Goal: Communication & Community: Participate in discussion

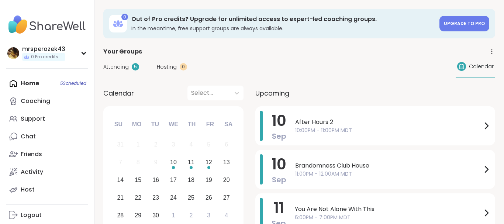
click at [31, 82] on div "Home 5 Scheduled Coaching Support Chat Friends Activity Host" at bounding box center [47, 137] width 82 height 124
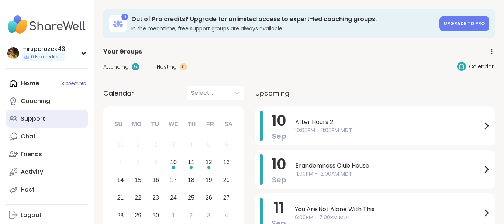
click at [32, 118] on div "Support" at bounding box center [33, 119] width 24 height 8
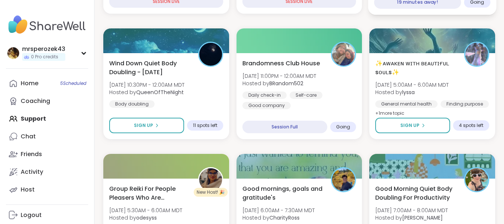
scroll to position [212, 0]
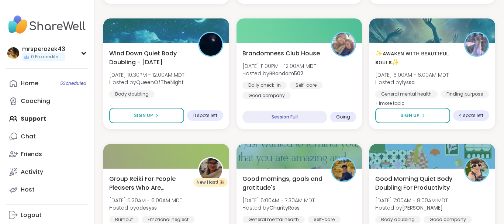
click at [38, 117] on div "Home 5 Scheduled Coaching Support Chat Friends Activity Host" at bounding box center [47, 137] width 82 height 124
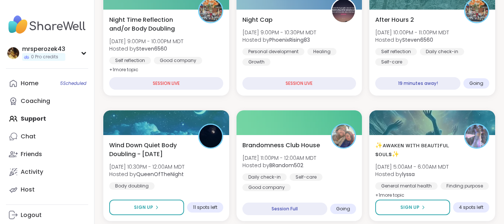
scroll to position [117, 0]
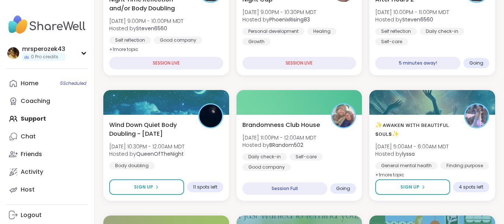
scroll to position [134, 0]
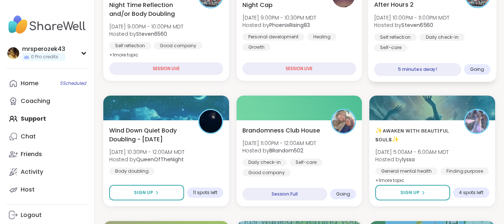
click at [405, 27] on b "Steven6560" at bounding box center [418, 24] width 32 height 7
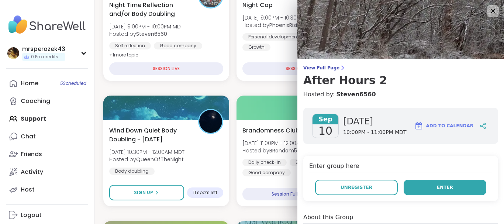
click at [413, 188] on button "Enter" at bounding box center [445, 188] width 83 height 16
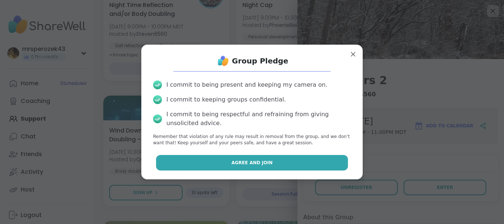
click at [284, 164] on button "Agree and Join" at bounding box center [252, 163] width 192 height 16
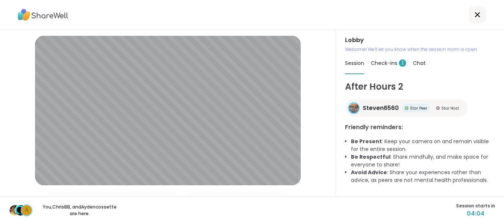
click at [380, 61] on span "Check-ins 1" at bounding box center [388, 62] width 35 height 7
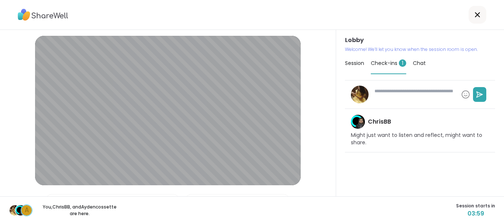
type textarea "*"
click at [477, 12] on icon at bounding box center [477, 14] width 9 height 9
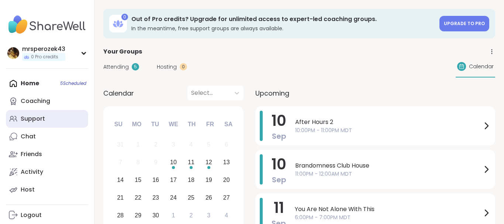
click at [32, 117] on div "Support" at bounding box center [33, 119] width 24 height 8
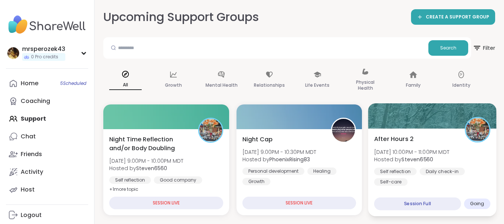
click at [407, 158] on b "Steven6560" at bounding box center [418, 159] width 32 height 7
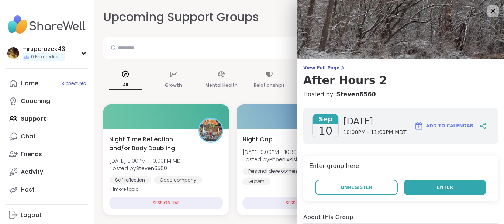
click at [418, 185] on button "Enter" at bounding box center [445, 188] width 83 height 16
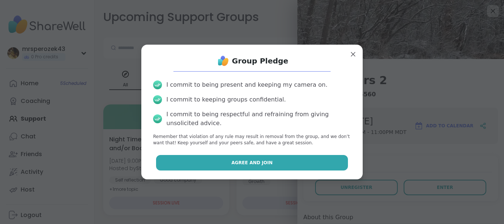
click at [300, 158] on button "Agree and Join" at bounding box center [252, 163] width 192 height 16
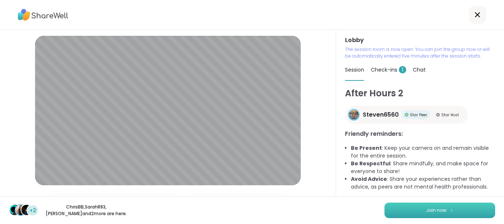
click at [396, 209] on button "Join now" at bounding box center [440, 211] width 111 height 16
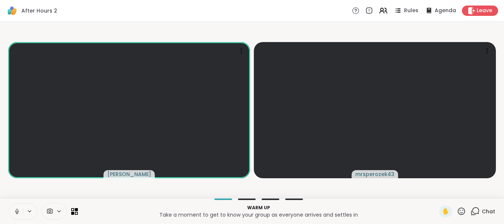
click at [17, 210] on icon at bounding box center [17, 211] width 7 height 7
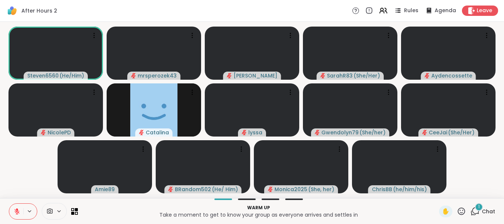
click at [478, 206] on div "1" at bounding box center [479, 207] width 8 height 8
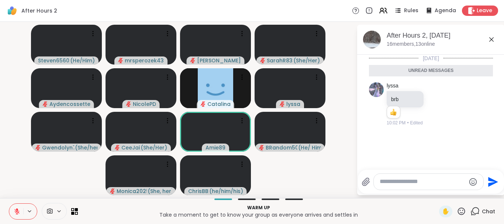
click at [490, 40] on icon at bounding box center [491, 39] width 9 height 9
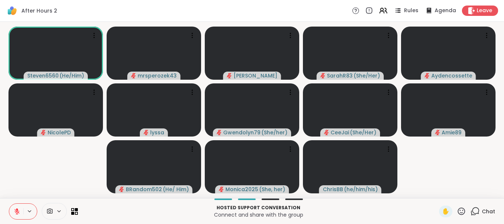
click at [16, 211] on icon at bounding box center [16, 211] width 5 height 5
click at [18, 208] on button at bounding box center [15, 212] width 15 height 16
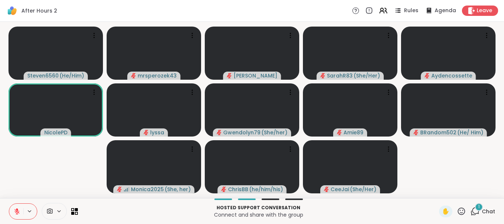
click at [478, 206] on div "1" at bounding box center [479, 207] width 8 height 8
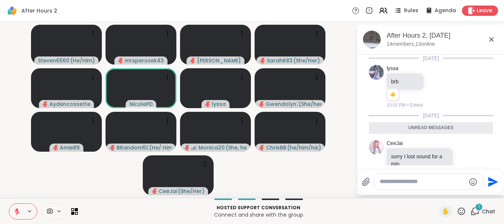
scroll to position [18, 0]
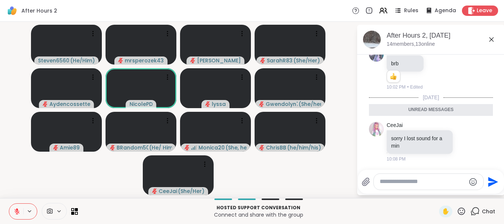
click at [491, 38] on icon at bounding box center [492, 39] width 4 height 4
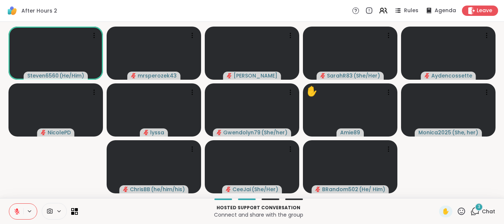
click at [476, 203] on div "Hosted support conversation Connect and share with the group ✋ 3 Chat" at bounding box center [252, 211] width 504 height 26
click at [477, 205] on div "3" at bounding box center [479, 207] width 8 height 8
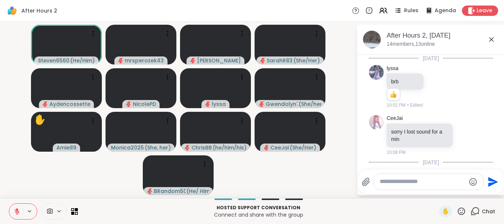
scroll to position [147, 0]
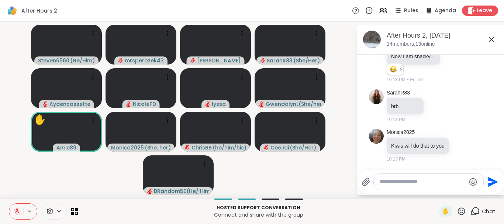
click at [17, 209] on icon at bounding box center [17, 211] width 7 height 7
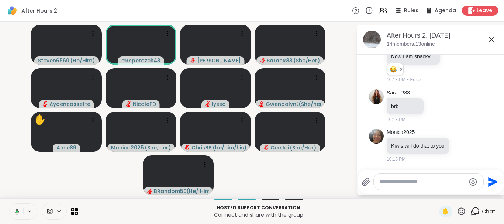
click at [16, 209] on icon at bounding box center [17, 211] width 4 height 6
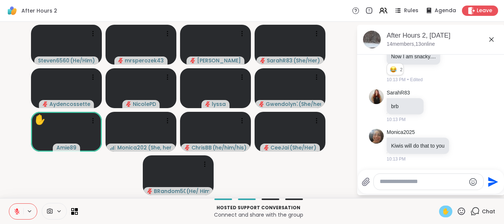
click at [444, 211] on span "✋" at bounding box center [445, 211] width 7 height 9
click at [490, 38] on icon at bounding box center [492, 39] width 4 height 4
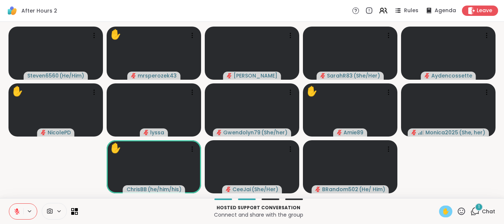
click at [478, 205] on div "1" at bounding box center [479, 207] width 8 height 8
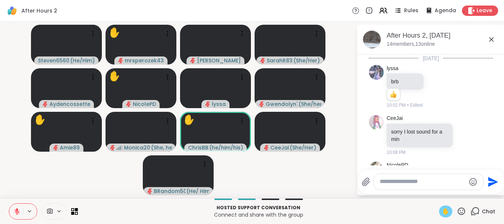
scroll to position [186, 0]
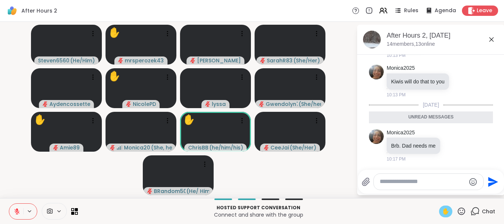
click at [490, 40] on icon at bounding box center [491, 39] width 9 height 9
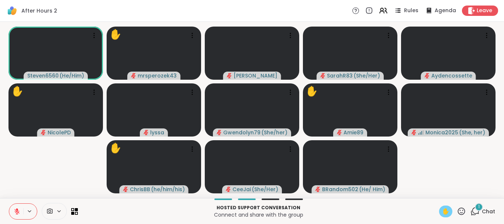
click at [14, 210] on icon at bounding box center [17, 211] width 7 height 7
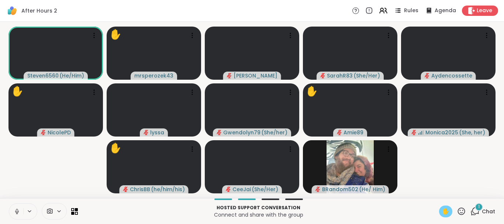
click at [17, 209] on icon at bounding box center [17, 210] width 2 height 3
click at [445, 208] on span "✋" at bounding box center [445, 211] width 7 height 9
click at [477, 206] on div "1" at bounding box center [479, 207] width 8 height 8
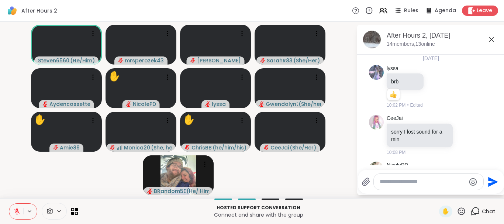
scroll to position [226, 0]
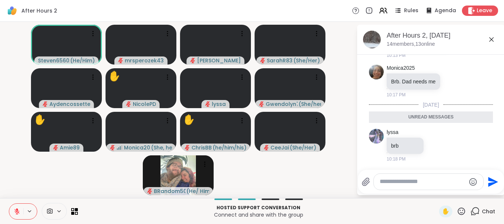
click at [492, 38] on icon at bounding box center [491, 39] width 9 height 9
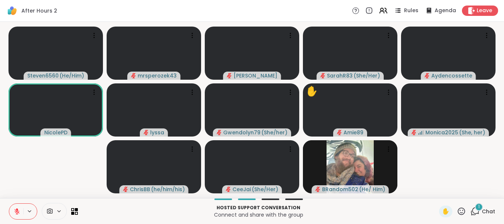
click at [478, 206] on div "1" at bounding box center [479, 207] width 8 height 8
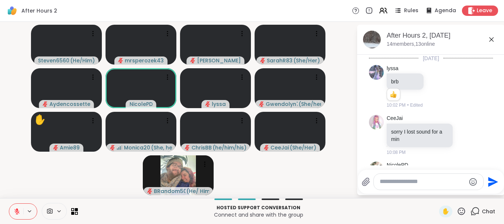
scroll to position [265, 0]
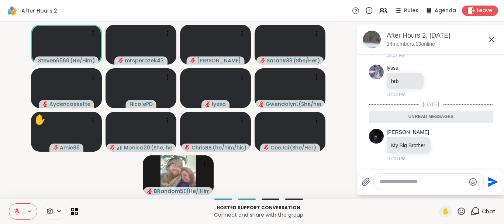
click at [491, 39] on icon at bounding box center [491, 39] width 9 height 9
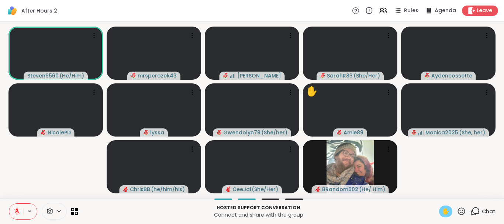
click at [446, 209] on span "✋" at bounding box center [445, 211] width 7 height 9
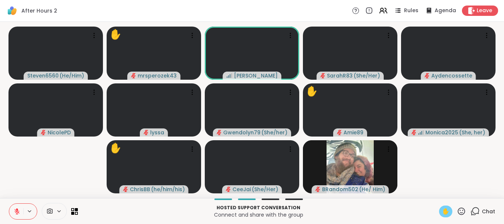
click at [16, 212] on icon at bounding box center [16, 211] width 5 height 5
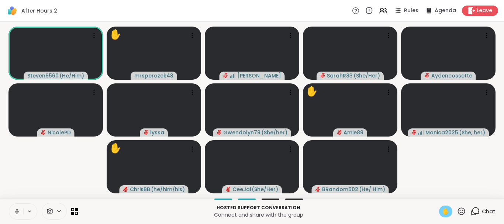
click at [16, 209] on icon at bounding box center [17, 211] width 7 height 7
click at [445, 210] on span "✋" at bounding box center [445, 211] width 7 height 9
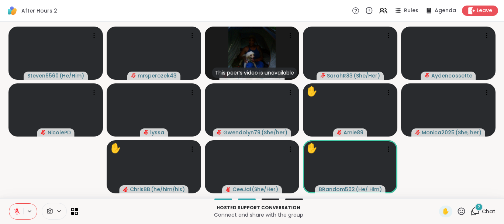
click at [477, 206] on div "2" at bounding box center [479, 207] width 8 height 8
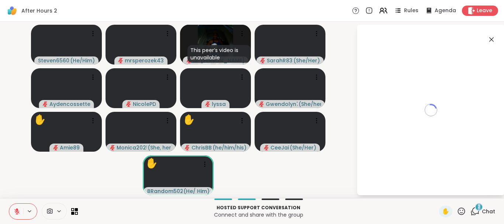
click at [477, 206] on div "2" at bounding box center [479, 207] width 8 height 8
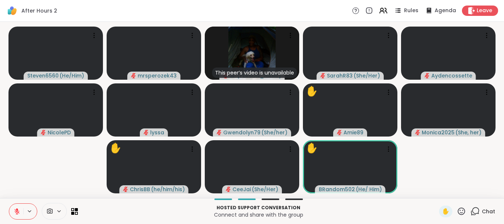
click at [475, 208] on icon at bounding box center [476, 210] width 7 height 7
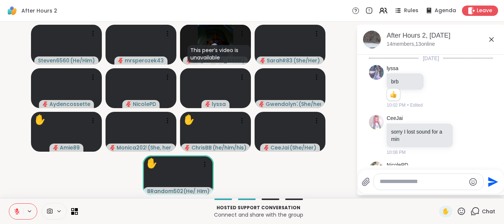
scroll to position [326, 0]
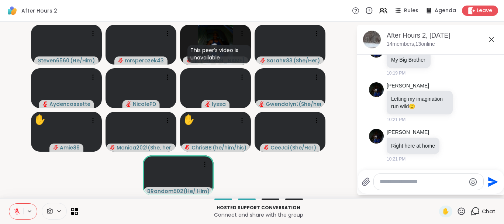
click at [491, 40] on icon at bounding box center [492, 39] width 4 height 4
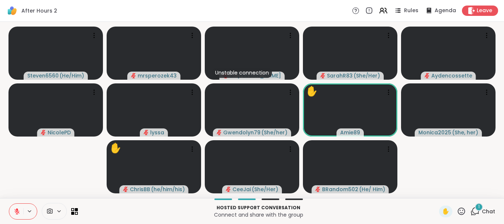
click at [478, 206] on div "1" at bounding box center [479, 207] width 8 height 8
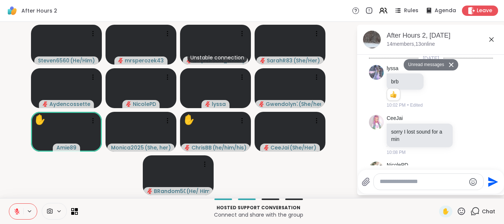
scroll to position [557, 0]
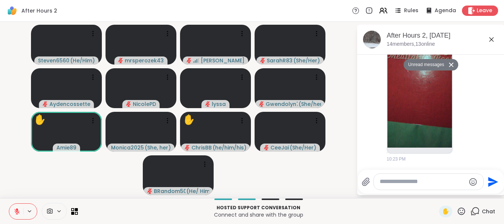
click at [491, 37] on icon at bounding box center [491, 39] width 9 height 9
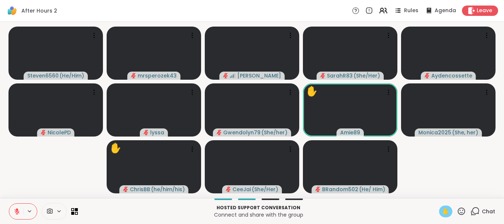
click at [445, 210] on span "✋" at bounding box center [445, 211] width 7 height 9
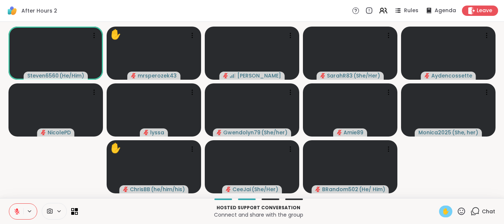
click at [16, 212] on icon at bounding box center [17, 211] width 7 height 7
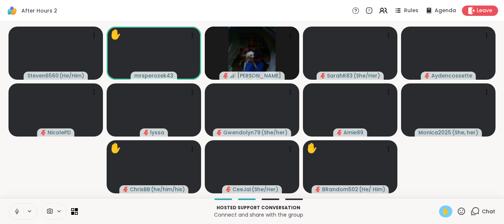
click at [15, 209] on icon at bounding box center [17, 211] width 7 height 7
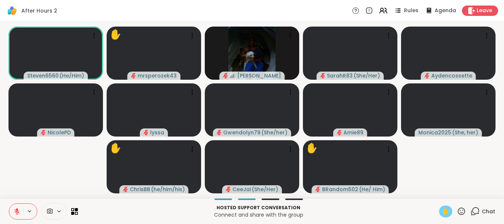
click at [444, 208] on span "✋" at bounding box center [445, 211] width 7 height 9
click at [480, 206] on span "1" at bounding box center [478, 207] width 1 height 6
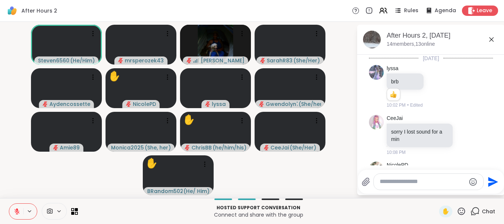
scroll to position [604, 0]
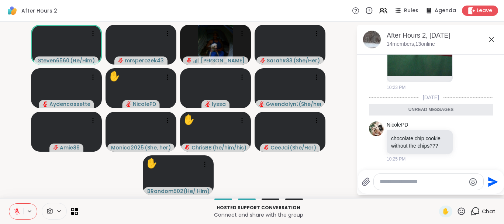
click at [492, 38] on icon at bounding box center [491, 39] width 9 height 9
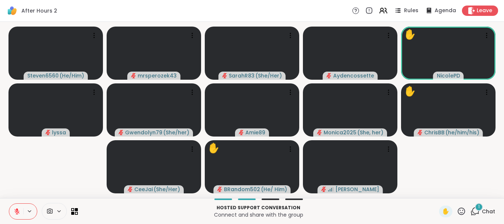
click at [478, 207] on div "1" at bounding box center [479, 207] width 8 height 8
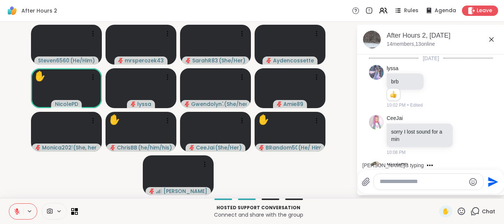
scroll to position [651, 0]
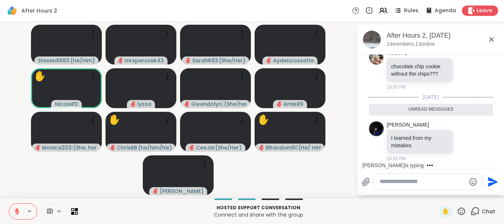
click at [492, 38] on icon at bounding box center [491, 39] width 9 height 9
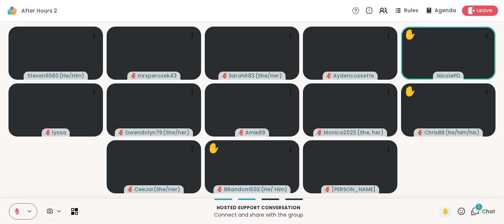
click at [478, 207] on div "1" at bounding box center [479, 207] width 8 height 8
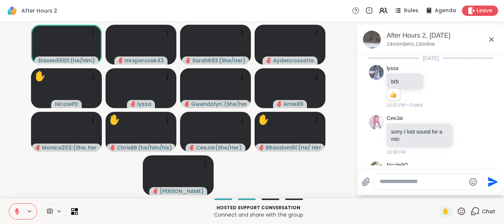
scroll to position [690, 0]
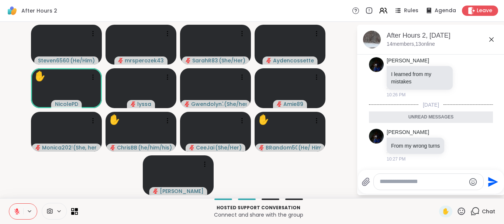
click at [491, 37] on icon at bounding box center [491, 39] width 9 height 9
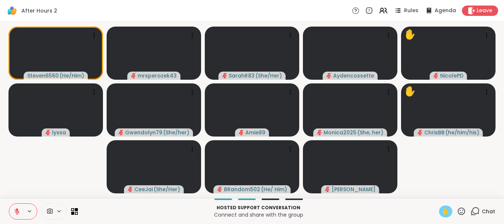
click at [447, 209] on span "✋" at bounding box center [445, 211] width 7 height 9
click at [16, 209] on icon at bounding box center [17, 209] width 2 height 3
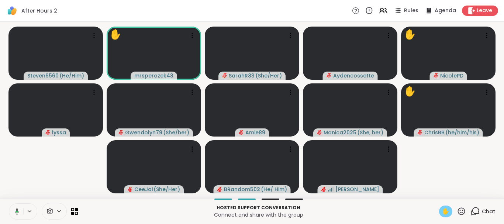
click at [17, 209] on icon at bounding box center [17, 211] width 4 height 6
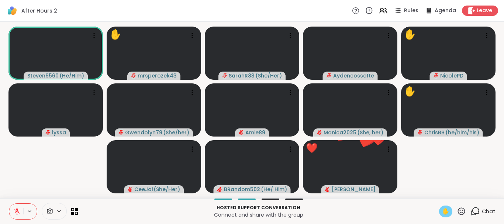
click at [444, 209] on span "✋" at bounding box center [445, 211] width 7 height 9
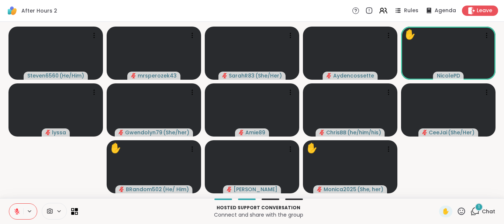
click at [478, 207] on div "1" at bounding box center [479, 207] width 8 height 8
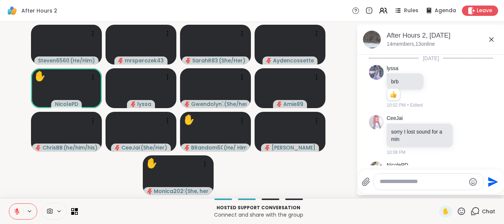
scroll to position [737, 0]
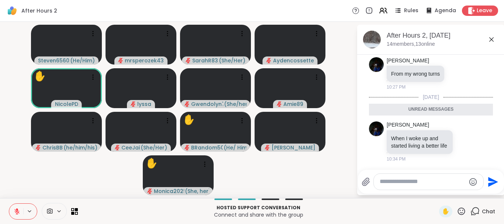
click at [491, 35] on icon at bounding box center [491, 39] width 9 height 9
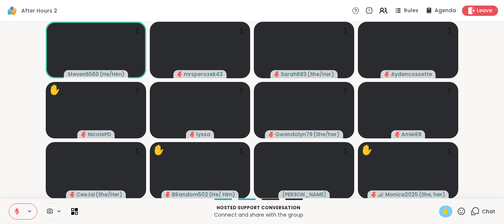
click at [445, 210] on span "✋" at bounding box center [445, 211] width 7 height 9
click at [15, 209] on icon at bounding box center [17, 211] width 7 height 7
click at [14, 208] on button at bounding box center [16, 212] width 14 height 16
click at [445, 212] on span "✋" at bounding box center [445, 211] width 7 height 9
click at [445, 211] on span "✋" at bounding box center [445, 211] width 7 height 9
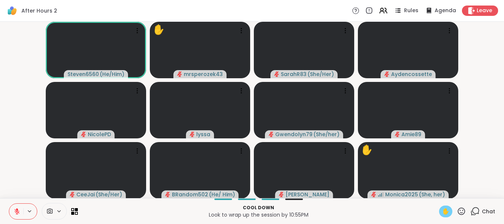
click at [17, 212] on icon at bounding box center [16, 211] width 5 height 5
click at [16, 208] on icon at bounding box center [17, 211] width 7 height 7
click at [444, 208] on span "✋" at bounding box center [445, 211] width 7 height 9
click at [479, 207] on span "1" at bounding box center [478, 207] width 1 height 6
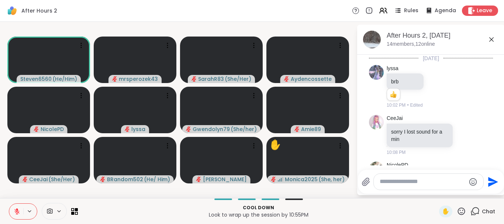
scroll to position [877, 0]
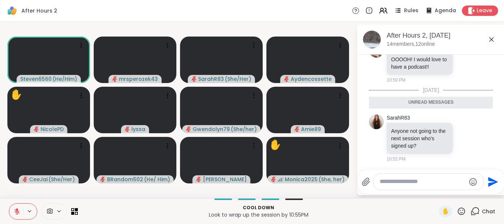
click at [491, 38] on icon at bounding box center [491, 39] width 9 height 9
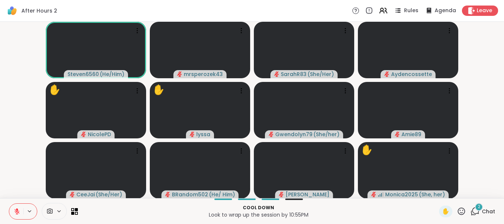
click at [479, 203] on div "2" at bounding box center [479, 207] width 8 height 8
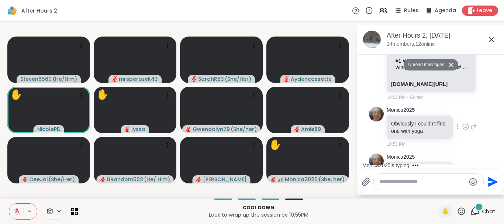
scroll to position [1193, 0]
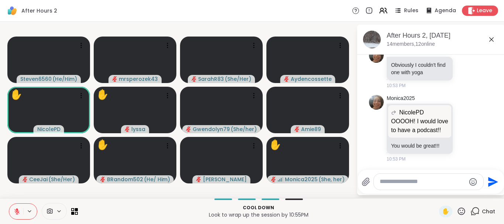
click at [491, 38] on icon at bounding box center [492, 39] width 4 height 4
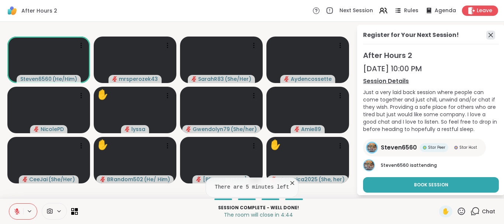
click at [490, 34] on icon at bounding box center [491, 35] width 4 height 4
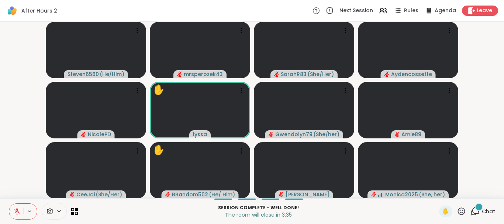
click at [479, 206] on span "1" at bounding box center [478, 207] width 1 height 6
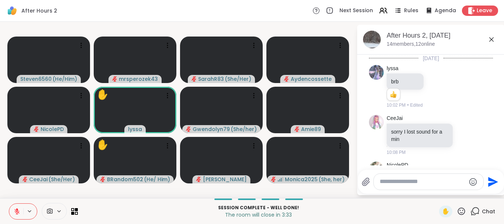
scroll to position [1257, 0]
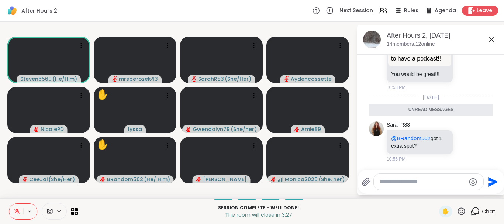
click at [490, 37] on icon at bounding box center [491, 39] width 9 height 9
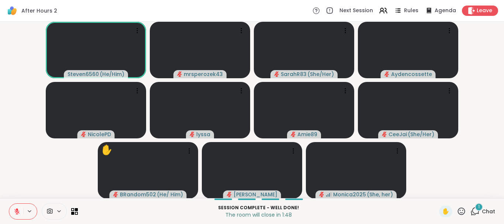
click at [477, 207] on div "1" at bounding box center [479, 207] width 8 height 8
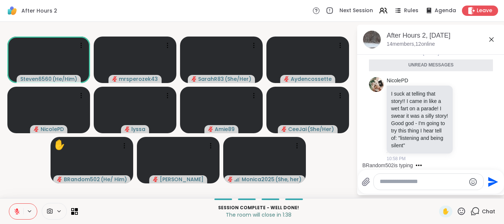
scroll to position [1404, 0]
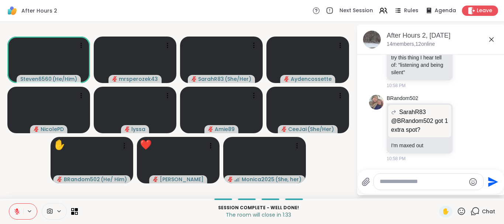
click at [491, 40] on icon at bounding box center [492, 39] width 4 height 4
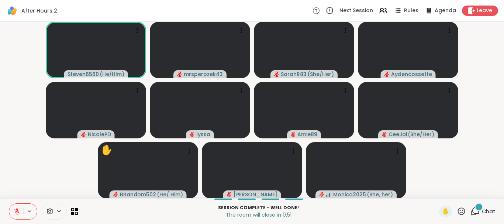
click at [478, 208] on div "1" at bounding box center [479, 207] width 8 height 8
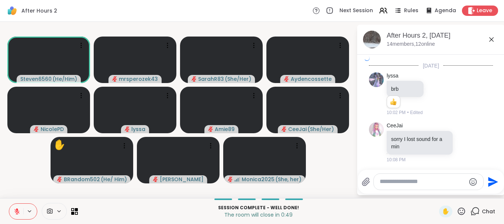
scroll to position [1487, 0]
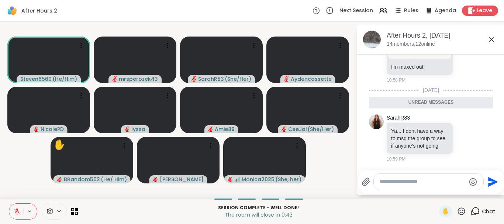
click at [491, 40] on icon at bounding box center [492, 39] width 4 height 4
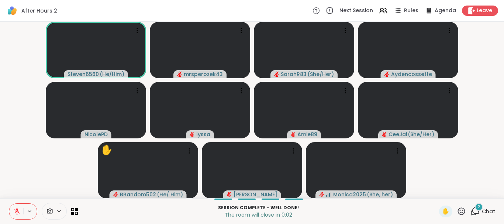
click at [478, 206] on div "2" at bounding box center [479, 207] width 8 height 8
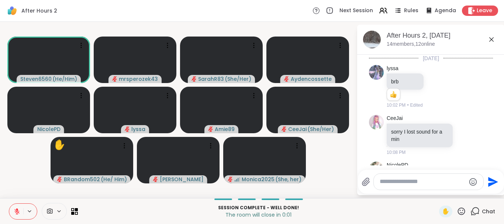
scroll to position [1573, 0]
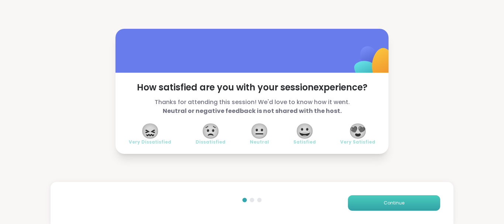
click at [392, 200] on span "Continue" at bounding box center [394, 203] width 21 height 7
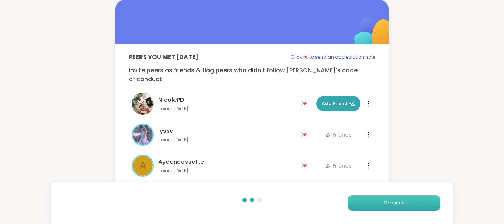
click at [392, 200] on span "Continue" at bounding box center [394, 203] width 21 height 7
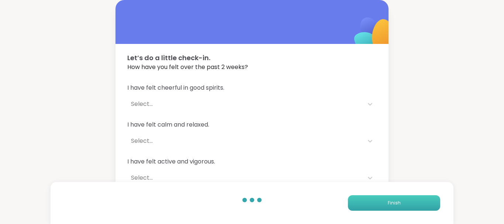
click at [392, 200] on span "Finish" at bounding box center [394, 203] width 13 height 7
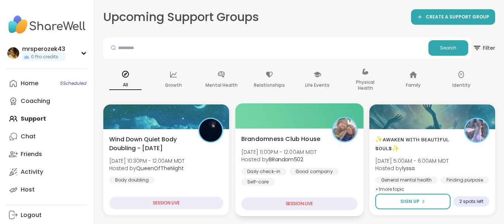
click at [259, 144] on div "Brandomness Club House Wed, Sep 10 | 11:00PM - 12:00AM MDT Hosted by BRandom502…" at bounding box center [299, 159] width 116 height 51
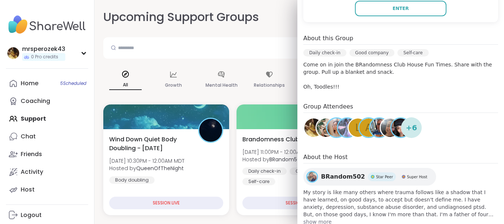
scroll to position [180, 0]
